Goal: Complete application form

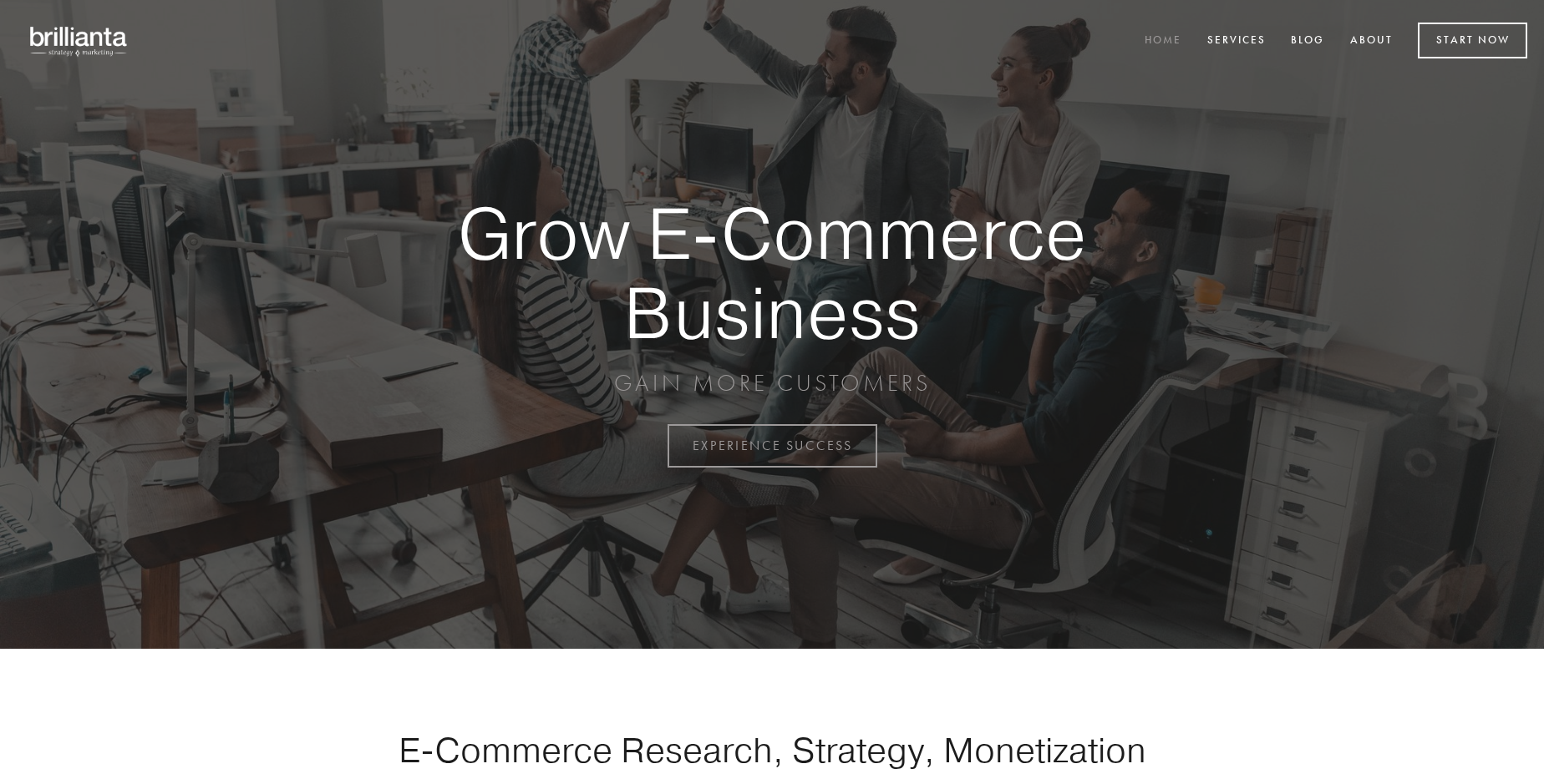
scroll to position [4379, 0]
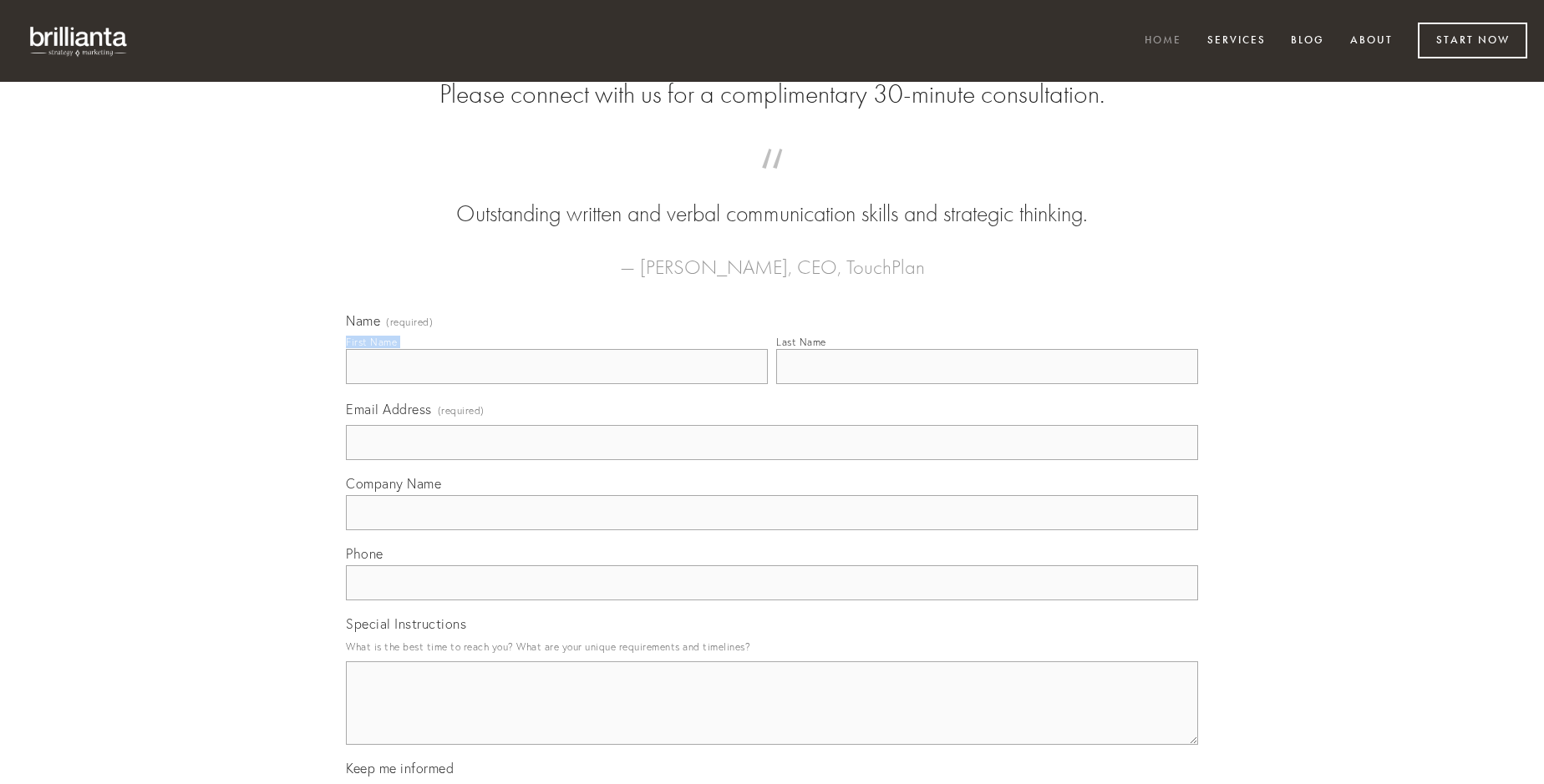
type input "[PERSON_NAME]"
click at [987, 384] on input "Last Name" at bounding box center [987, 367] width 422 height 35
type input "[PERSON_NAME]"
click at [772, 460] on input "Email Address (required)" at bounding box center [772, 443] width 852 height 35
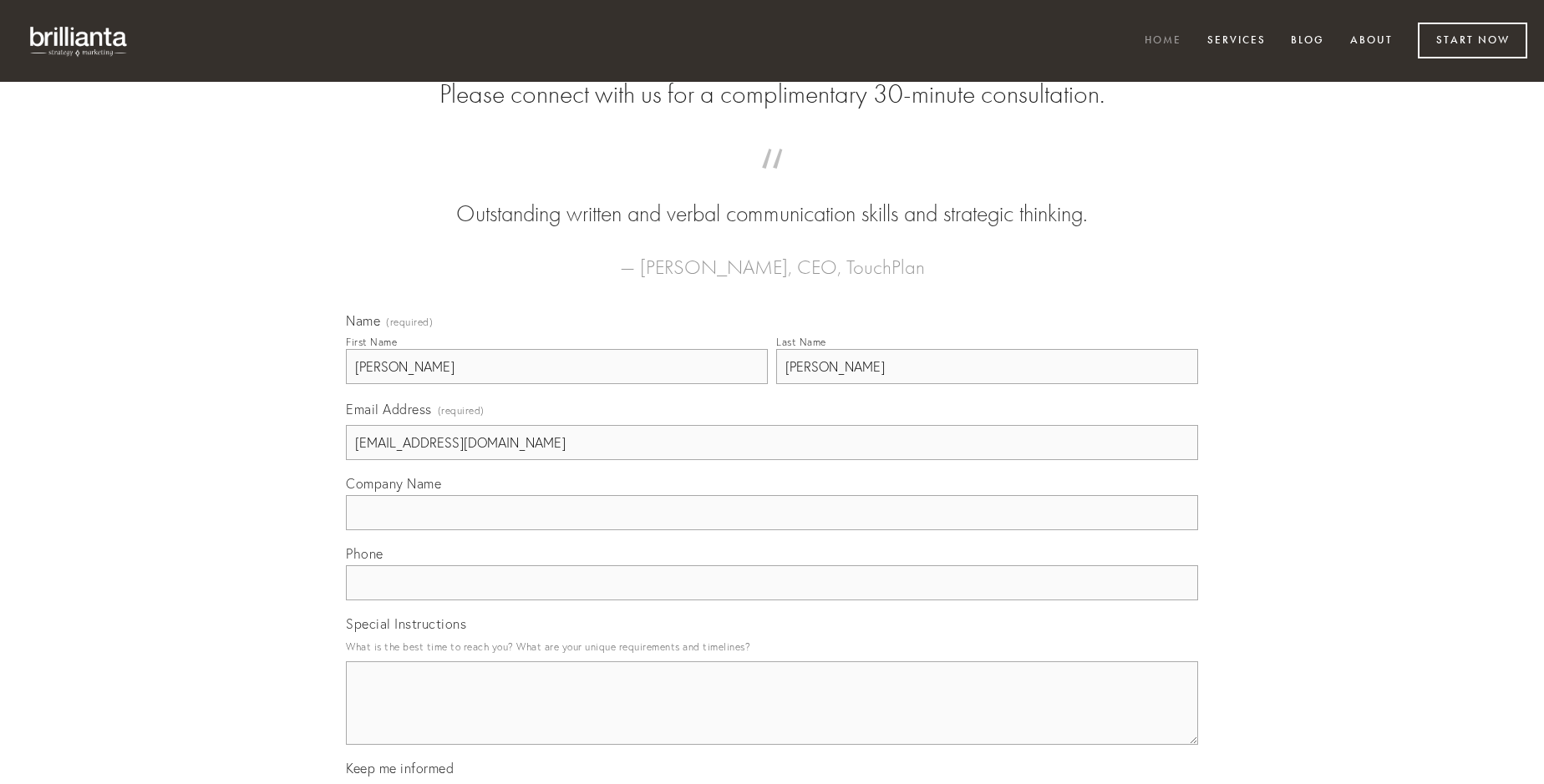
type input "[EMAIL_ADDRESS][DOMAIN_NAME]"
click at [772, 531] on input "Company Name" at bounding box center [772, 513] width 852 height 35
type input "tyrannus"
click at [772, 601] on input "text" at bounding box center [772, 583] width 852 height 35
click at [772, 719] on textarea "Special Instructions" at bounding box center [772, 703] width 852 height 83
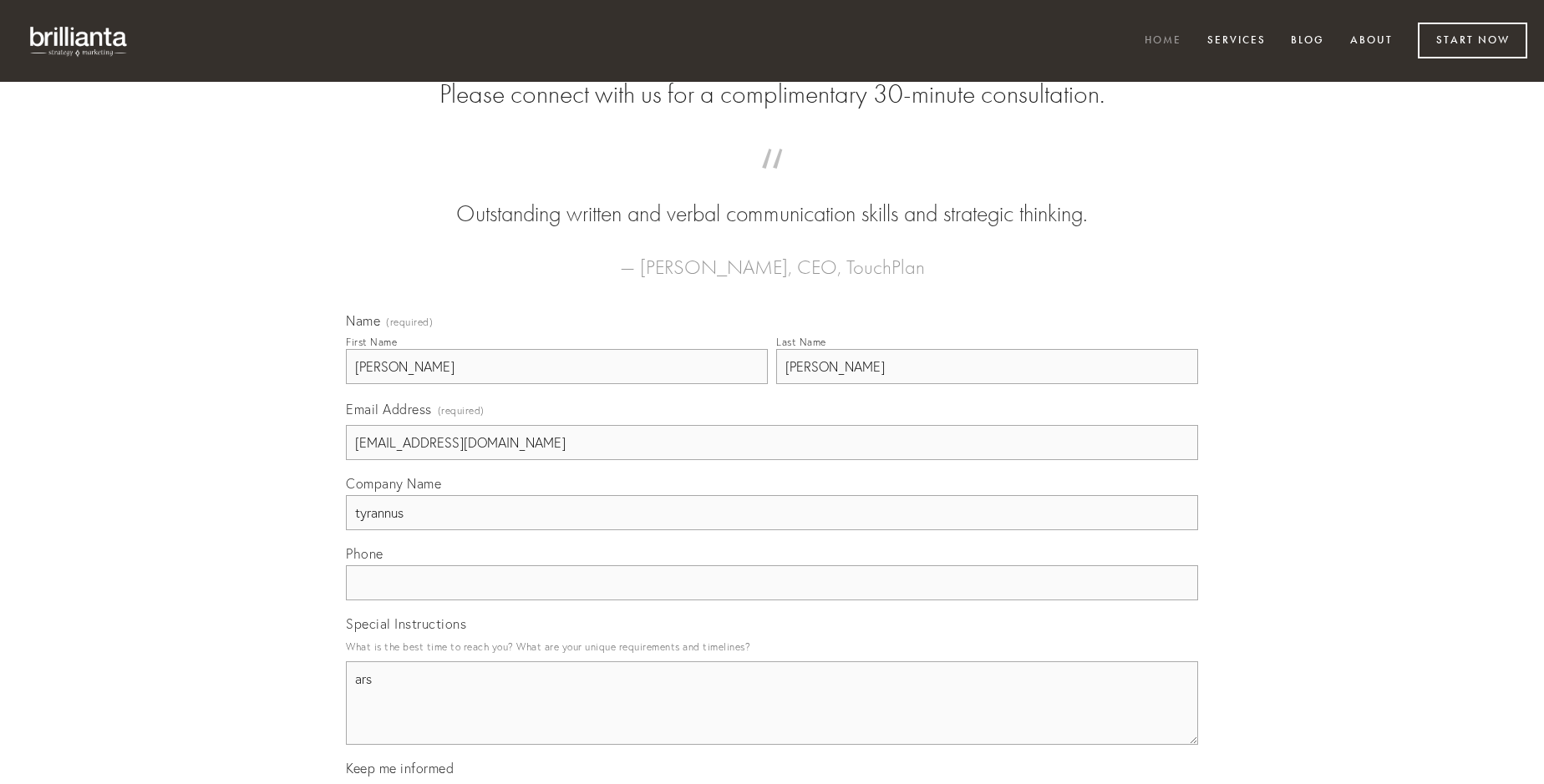
type textarea "ars"
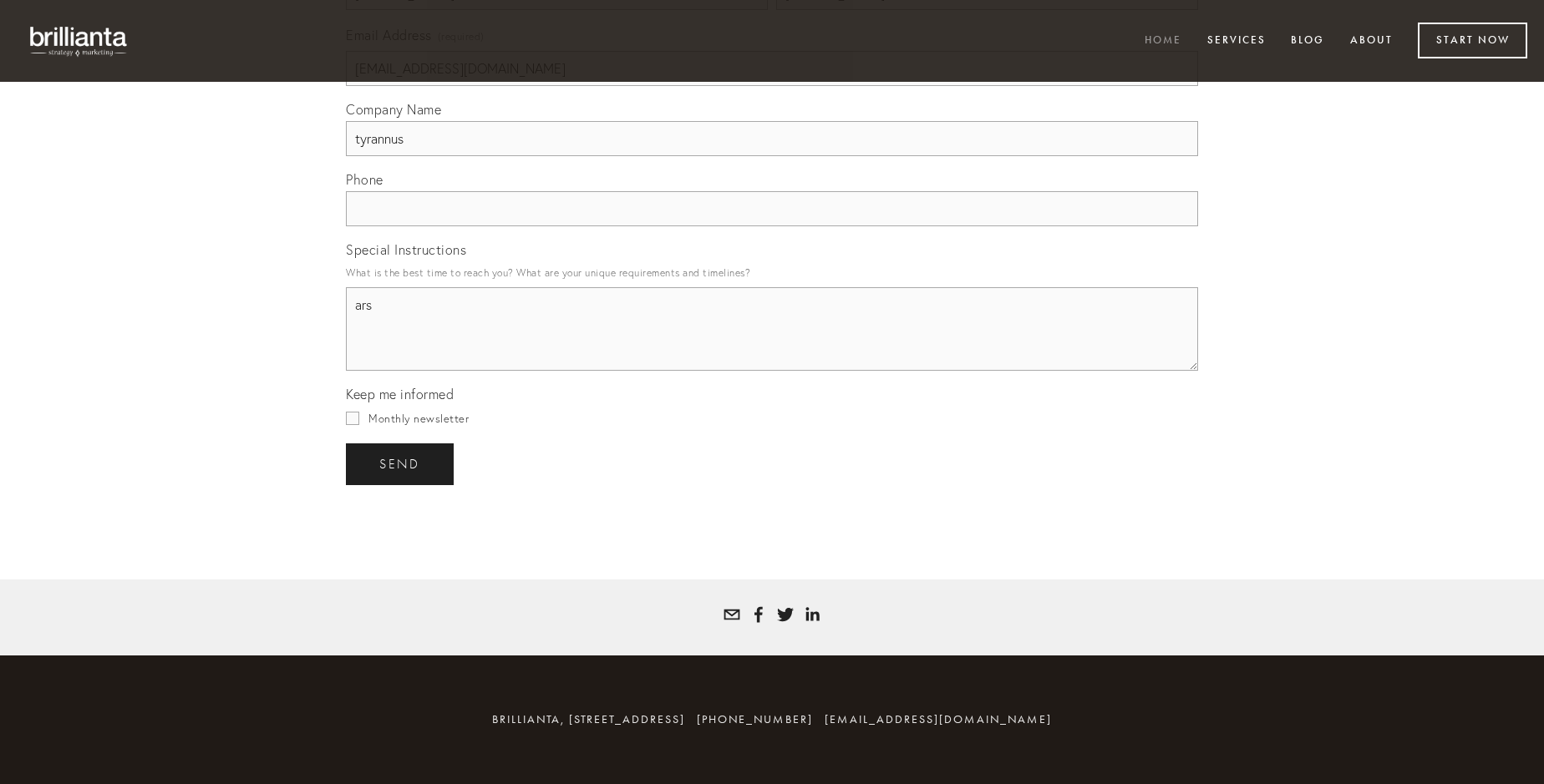
click at [401, 464] on span "send" at bounding box center [399, 465] width 41 height 15
